Goal: Transaction & Acquisition: Purchase product/service

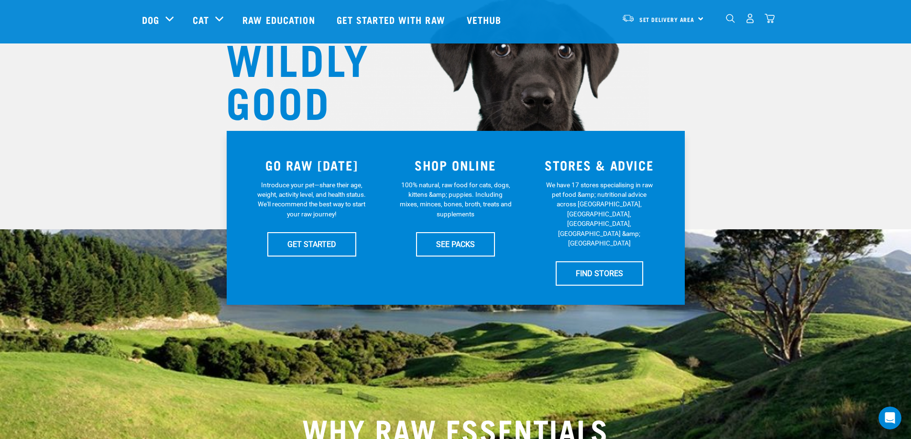
click at [730, 23] on img "dropdown navigation" at bounding box center [730, 18] width 9 height 9
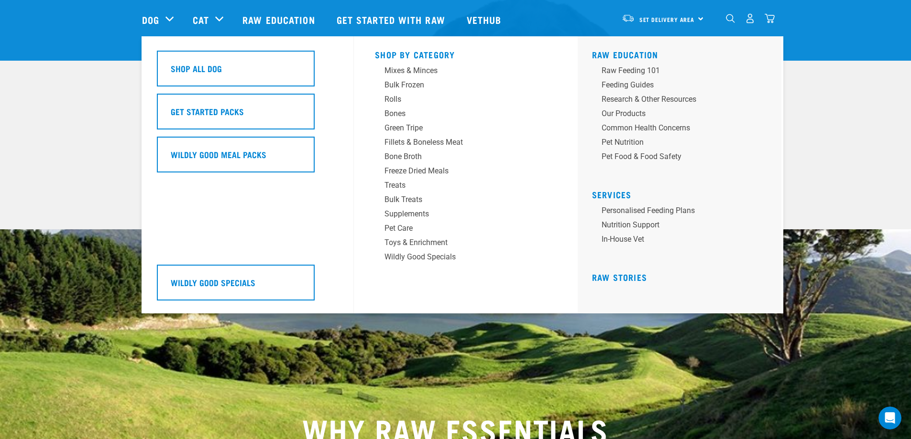
click at [165, 36] on div "Dog" at bounding box center [162, 19] width 41 height 38
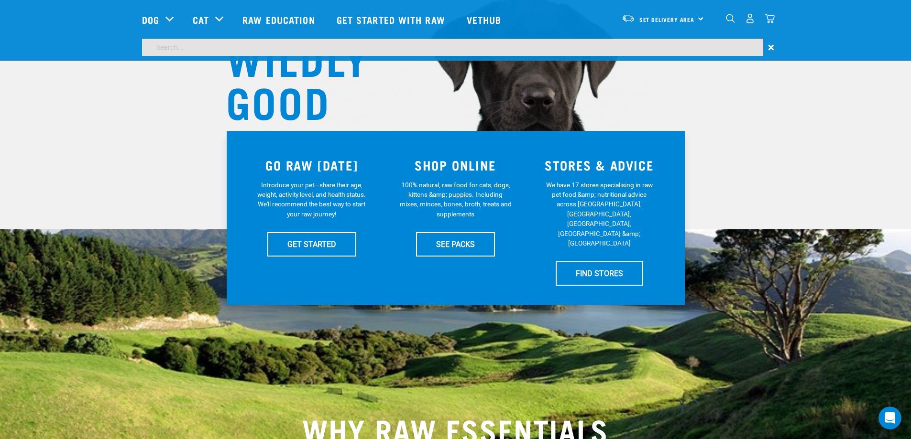
click at [558, 51] on input "search" at bounding box center [452, 47] width 621 height 17
type input "veal"
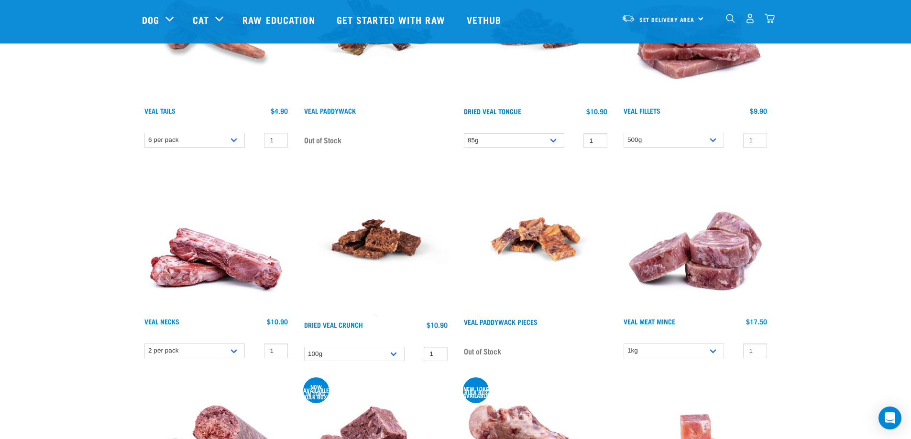
click at [680, 252] on img at bounding box center [695, 239] width 148 height 148
